Goal: Task Accomplishment & Management: Manage account settings

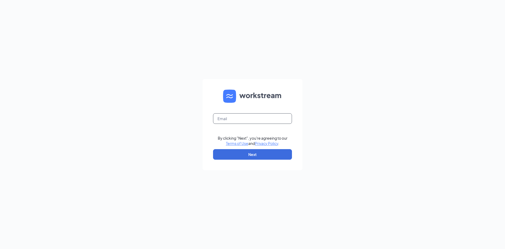
drag, startPoint x: 252, startPoint y: 129, endPoint x: 252, endPoint y: 123, distance: 6.1
click at [252, 128] on form "By clicking "Next", you're agreeing to our Terms of Use and Privacy Policy . Ne…" at bounding box center [253, 124] width 100 height 91
click at [252, 122] on input "text" at bounding box center [252, 118] width 79 height 11
type input "doug@cfawentzville.com"
click at [225, 153] on button "Next" at bounding box center [252, 154] width 79 height 11
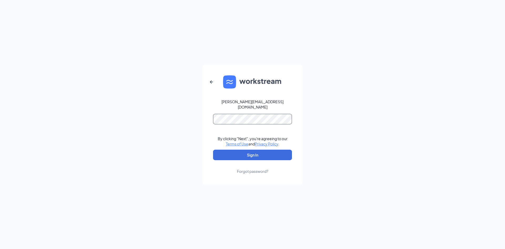
click at [213, 149] on button "Sign In" at bounding box center [252, 154] width 79 height 11
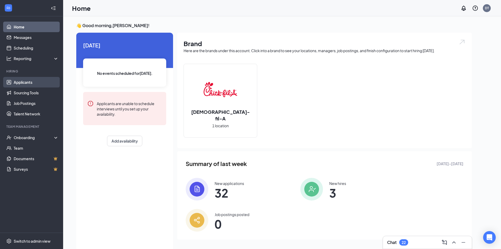
click at [39, 83] on link "Applicants" at bounding box center [36, 82] width 45 height 11
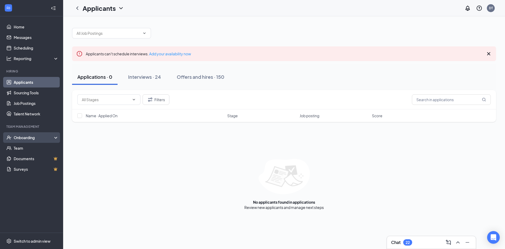
click at [26, 136] on div "Onboarding" at bounding box center [34, 137] width 41 height 5
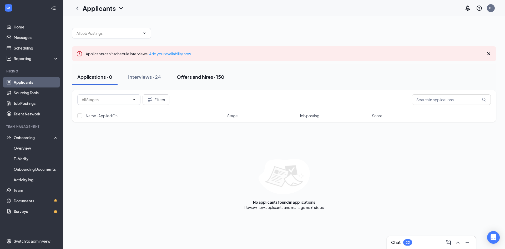
click at [207, 76] on div "Offers and hires · 150" at bounding box center [201, 76] width 48 height 7
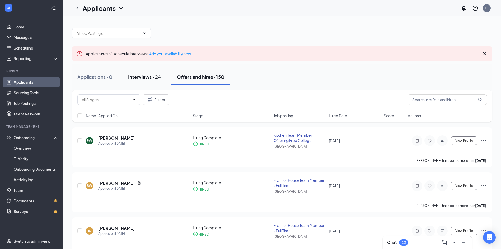
click at [132, 78] on div "Interviews · 24" at bounding box center [144, 76] width 33 height 7
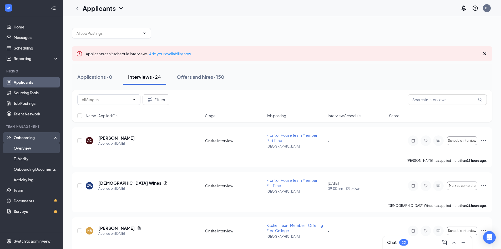
click at [20, 148] on link "Overview" at bounding box center [36, 148] width 45 height 11
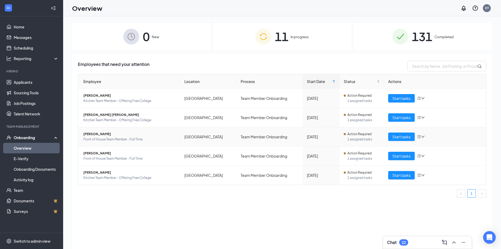
click at [97, 138] on span "Front of House Team Member - Full Time" at bounding box center [129, 139] width 93 height 5
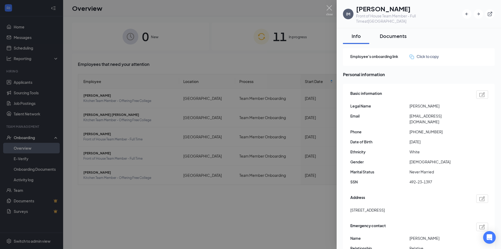
click at [390, 33] on div "Documents" at bounding box center [393, 36] width 27 height 7
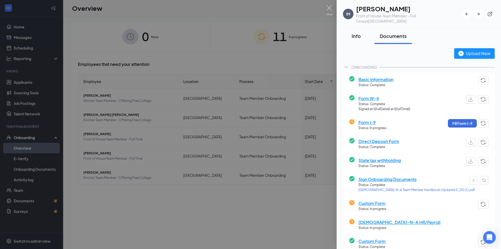
click at [360, 33] on div "Info" at bounding box center [356, 36] width 16 height 7
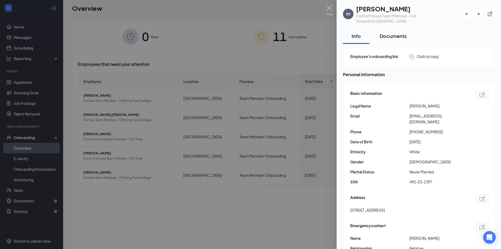
click at [402, 33] on div "Documents" at bounding box center [393, 36] width 27 height 7
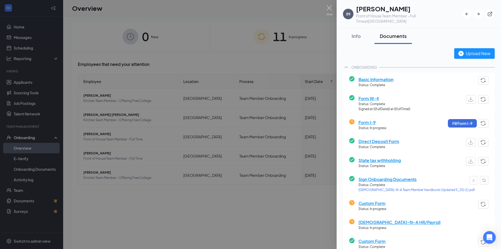
click at [30, 84] on div at bounding box center [250, 124] width 501 height 249
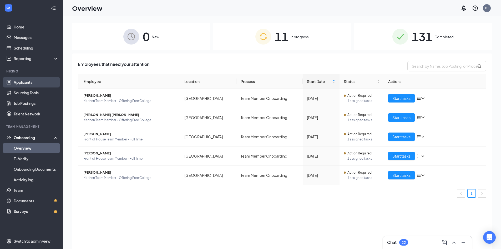
click at [29, 84] on link "Applicants" at bounding box center [36, 82] width 45 height 11
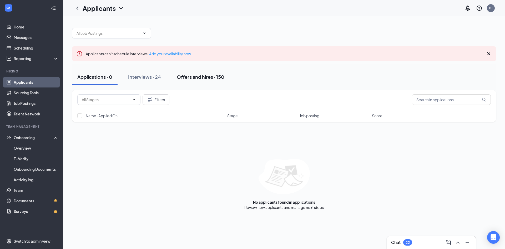
click at [200, 76] on div "Offers and hires · 150" at bounding box center [201, 76] width 48 height 7
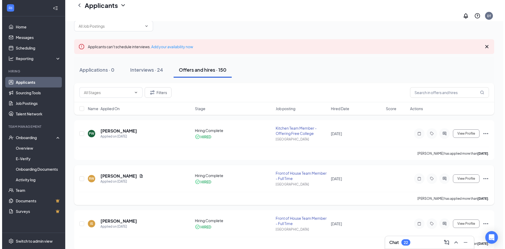
scroll to position [26, 0]
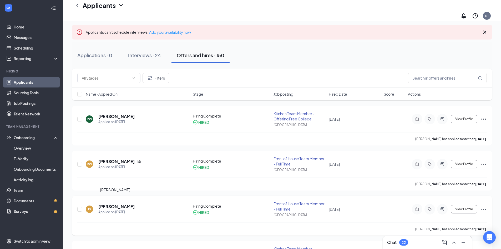
click at [113, 203] on h5 "[PERSON_NAME]" at bounding box center [116, 206] width 37 height 6
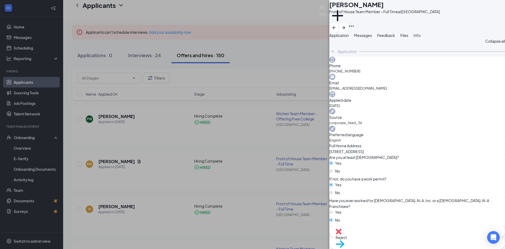
drag, startPoint x: 259, startPoint y: 42, endPoint x: 214, endPoint y: 42, distance: 45.8
click at [260, 42] on div "IS [PERSON_NAME] Front of House Team Member - Full Time at [GEOGRAPHIC_DATA] Ad…" at bounding box center [252, 124] width 505 height 249
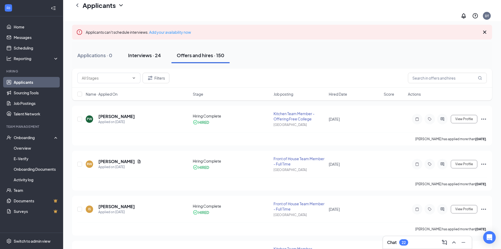
click at [138, 52] on div "Interviews · 24" at bounding box center [144, 55] width 33 height 7
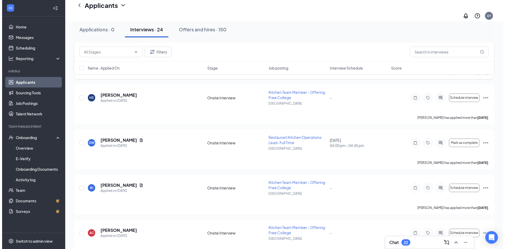
scroll to position [421, 0]
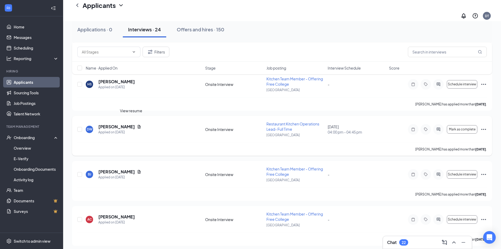
click at [138, 125] on icon "Document" at bounding box center [139, 126] width 3 height 3
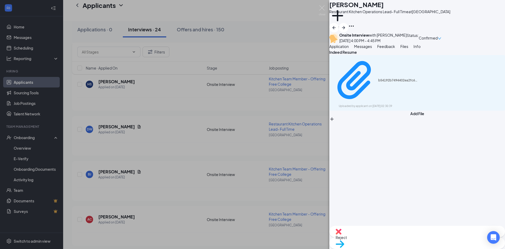
click at [372, 49] on span "Messages" at bounding box center [363, 46] width 18 height 5
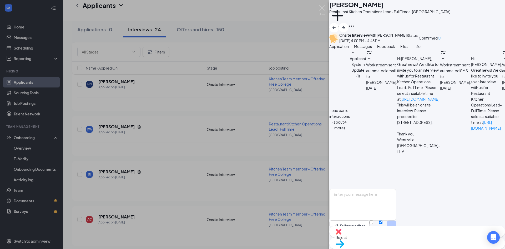
click at [346, 49] on span "Application" at bounding box center [338, 46] width 19 height 5
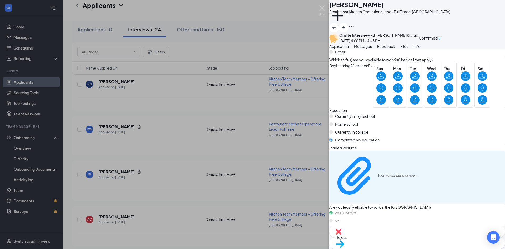
scroll to position [328, 0]
click at [383, 178] on div "b54192b7494402ea2fc67cba70492061.pdf" at bounding box center [397, 176] width 39 height 4
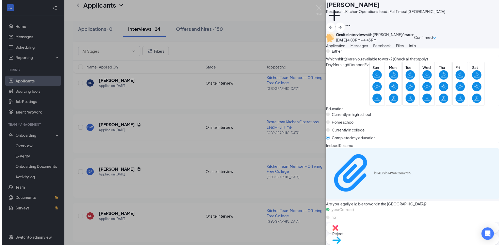
scroll to position [326, 0]
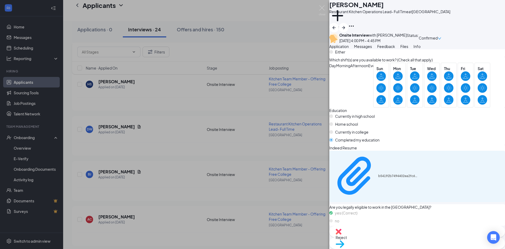
click at [234, 51] on div "DW [PERSON_NAME] Restaurant Kitchen Operations Lead- Full Time at [GEOGRAPHIC_D…" at bounding box center [252, 124] width 505 height 249
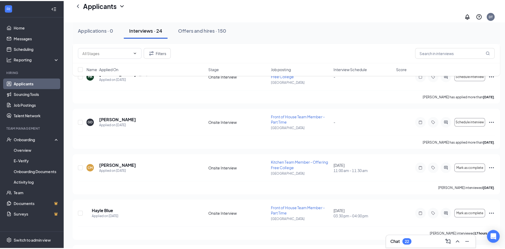
scroll to position [779, 0]
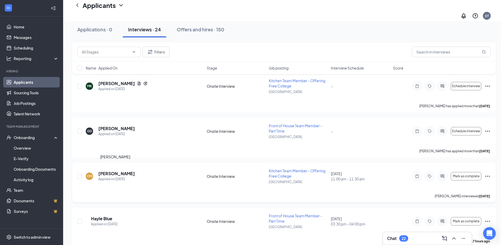
click at [106, 170] on h5 "[PERSON_NAME]" at bounding box center [116, 173] width 37 height 6
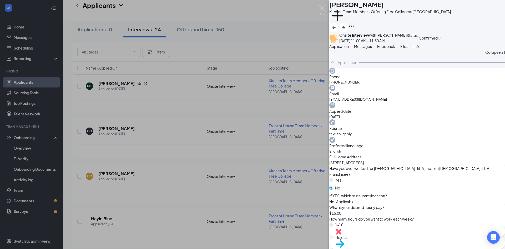
click at [372, 49] on span "Messages" at bounding box center [363, 46] width 18 height 5
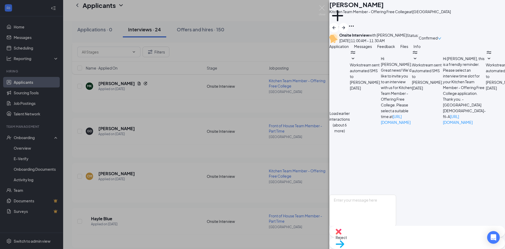
scroll to position [155, 0]
click at [345, 49] on span "Application" at bounding box center [338, 46] width 19 height 5
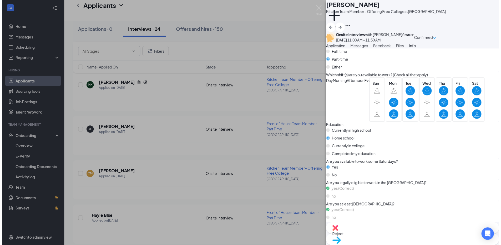
scroll to position [351, 0]
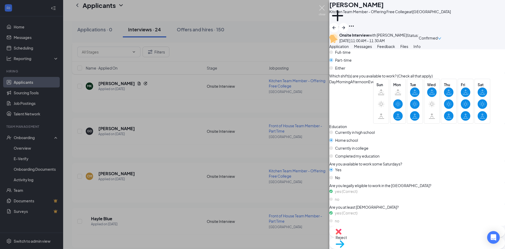
click at [323, 8] on img at bounding box center [322, 10] width 7 height 10
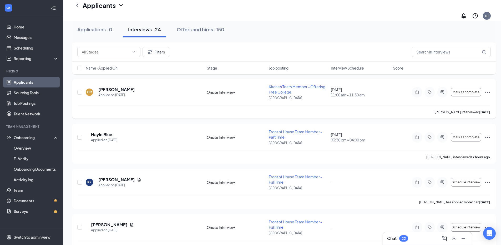
scroll to position [884, 0]
